Goal: Find contact information: Find contact information

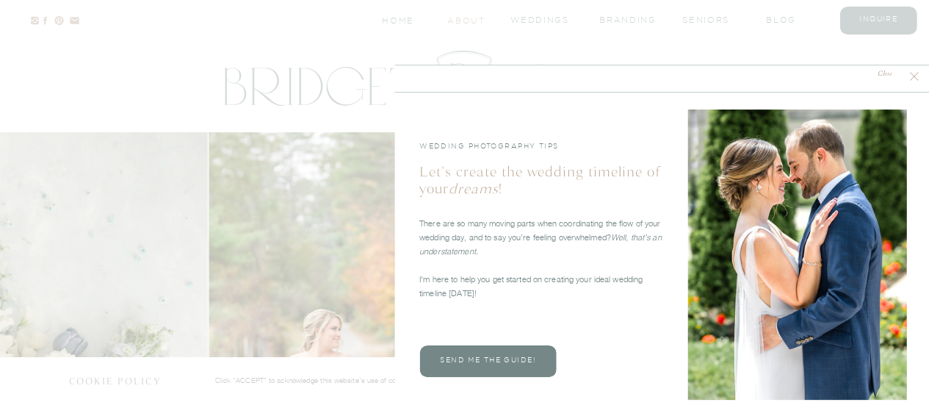
click at [485, 16] on nav "About" at bounding box center [469, 21] width 44 height 12
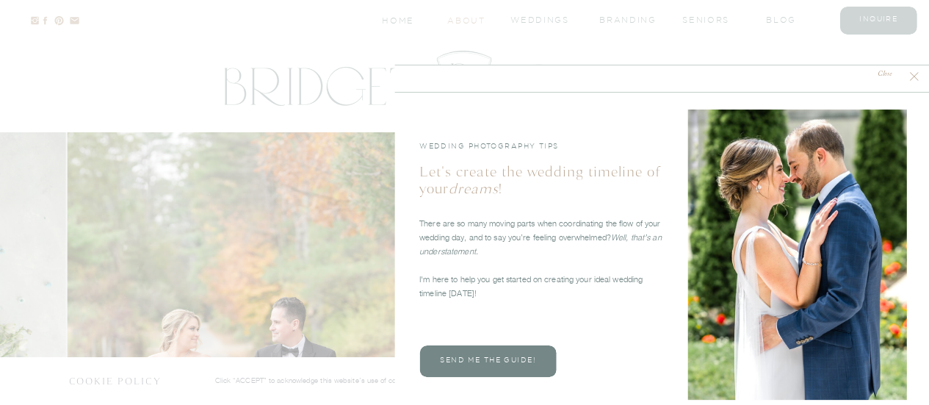
click at [485, 16] on nav "About" at bounding box center [469, 21] width 44 height 12
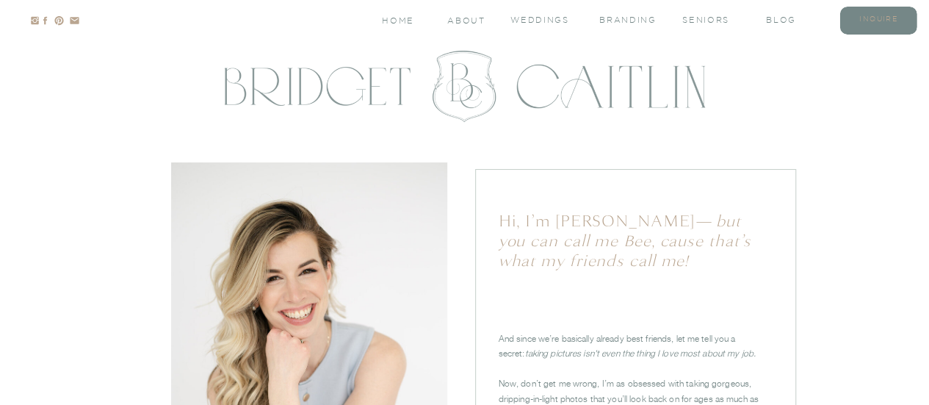
click at [883, 24] on nav "inquire" at bounding box center [878, 20] width 59 height 12
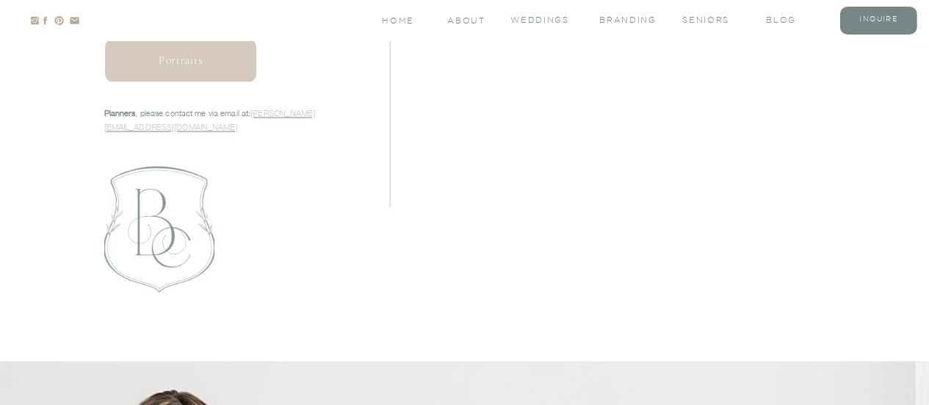
scroll to position [1053, 0]
